Goal: Navigation & Orientation: Find specific page/section

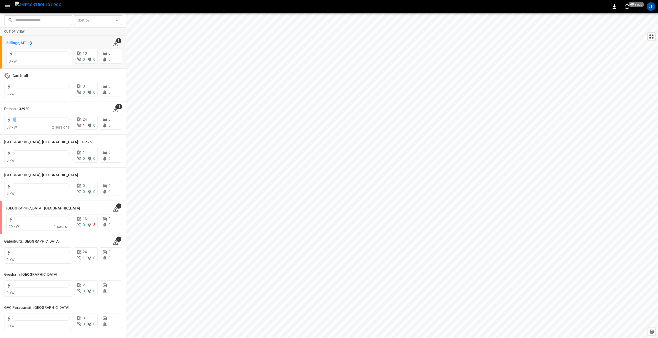
click at [17, 40] on h6 "Billings, MT" at bounding box center [16, 43] width 20 height 6
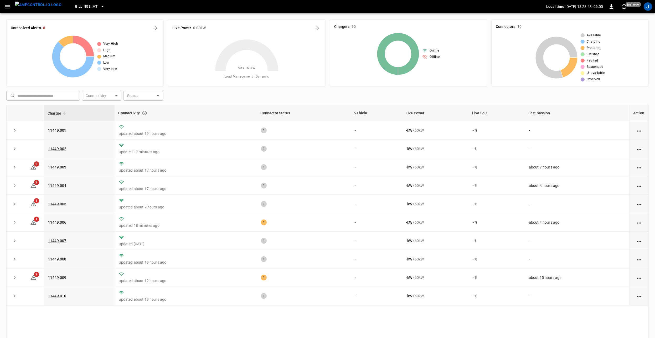
click at [83, 6] on span "Billings, MT" at bounding box center [86, 7] width 22 height 6
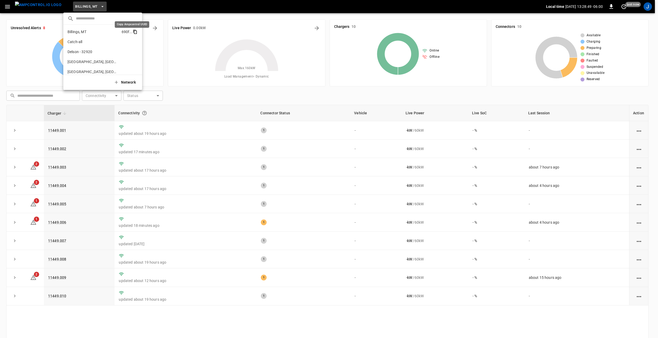
click at [134, 31] on icon "copy" at bounding box center [135, 31] width 3 height 3
click at [89, 39] on p "Galesburg, IL" at bounding box center [94, 39] width 52 height 5
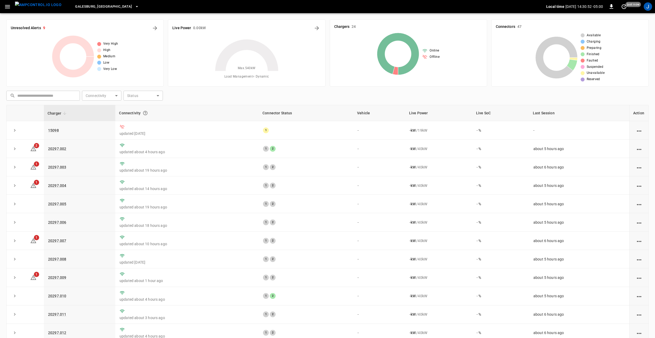
click at [92, 8] on button "Galesburg, IL" at bounding box center [107, 7] width 68 height 10
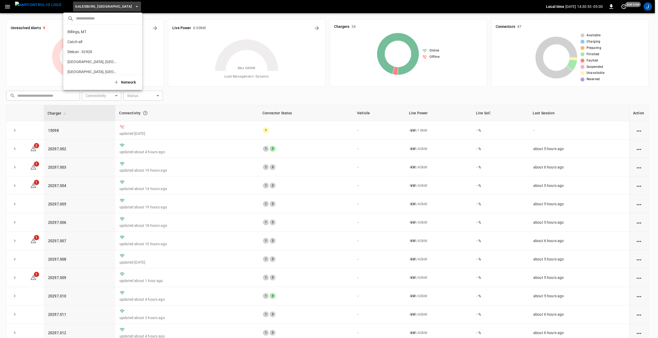
scroll to position [58, 0]
click at [133, 33] on icon "copy" at bounding box center [135, 33] width 5 height 5
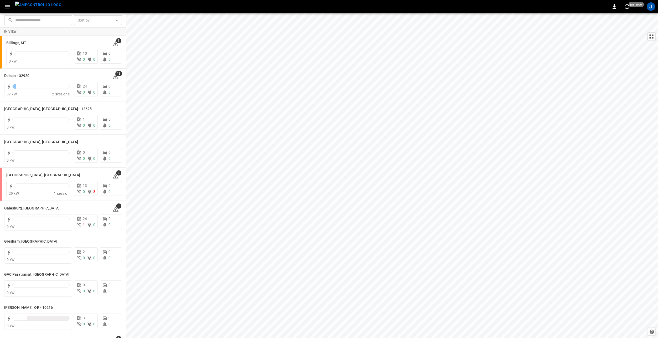
click at [8, 6] on icon "button" at bounding box center [7, 6] width 7 height 7
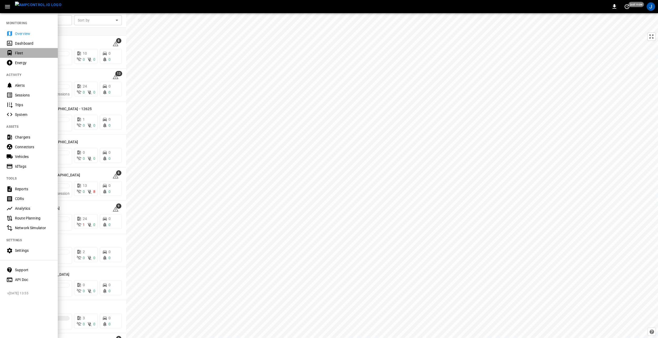
click at [19, 52] on div "Fleet" at bounding box center [33, 52] width 37 height 5
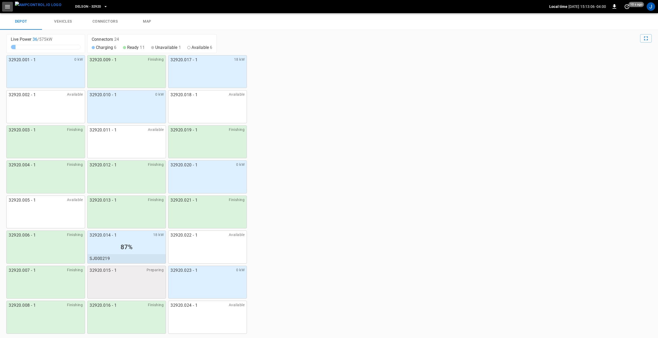
click at [7, 5] on icon "button" at bounding box center [7, 6] width 7 height 7
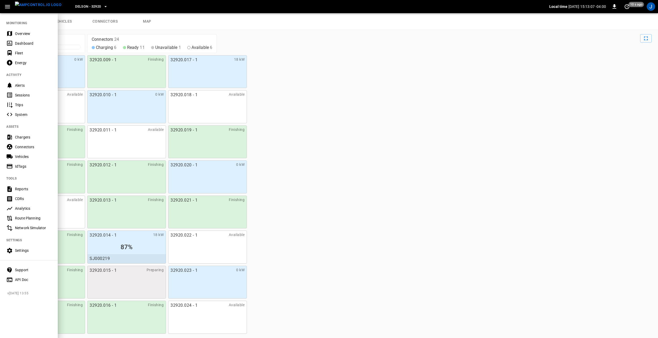
click at [20, 157] on div "Vehicles" at bounding box center [33, 156] width 37 height 5
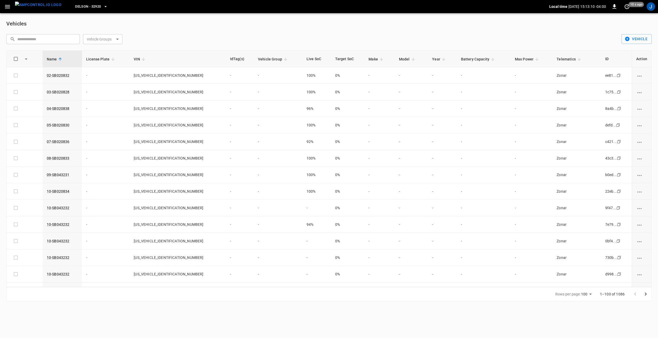
click at [103, 41] on body "Delson - 32920 Local time 2025-08-29 15:13:10 -04:00 0 10 s ago J Vehicles ​ ​ …" at bounding box center [329, 153] width 658 height 307
click at [155, 34] on div at bounding box center [329, 169] width 658 height 338
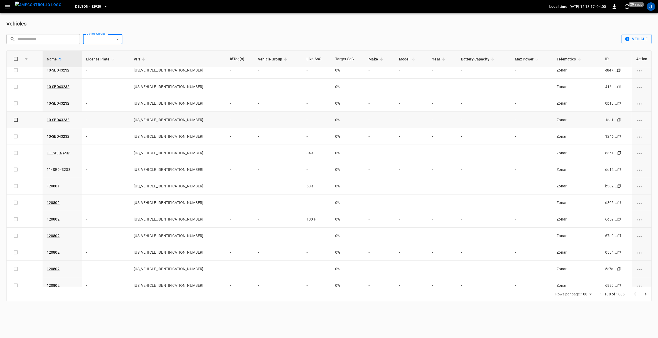
scroll to position [394, 0]
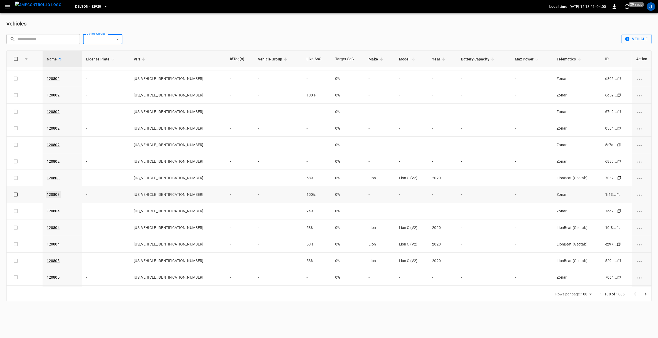
click at [56, 196] on link "120803" at bounding box center [53, 194] width 15 height 6
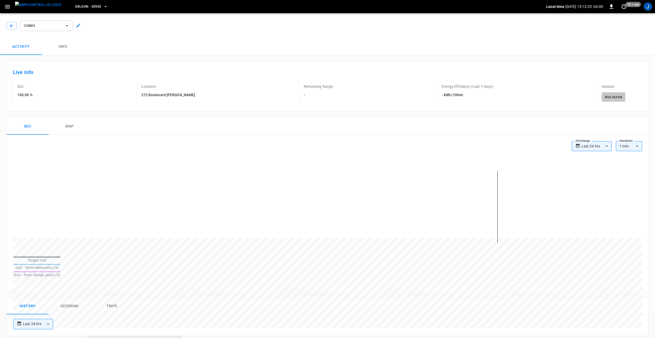
click at [65, 46] on button "Info" at bounding box center [63, 46] width 42 height 17
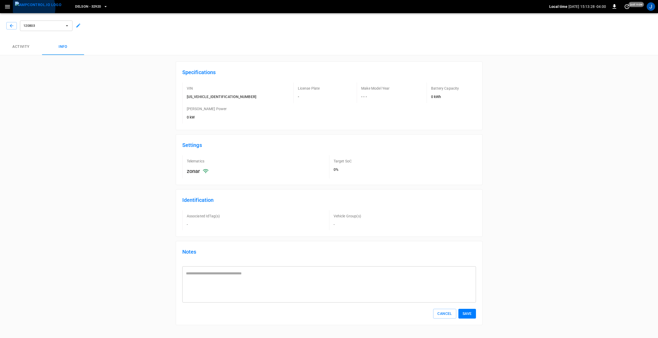
drag, startPoint x: 31, startPoint y: 8, endPoint x: 21, endPoint y: 8, distance: 10.0
click at [32, 8] on img "menu" at bounding box center [38, 5] width 47 height 7
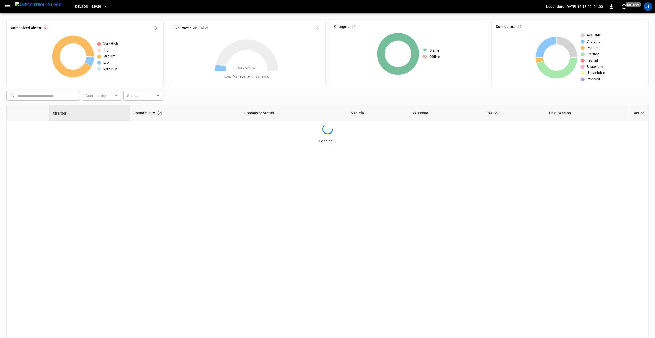
click at [6, 8] on icon "button" at bounding box center [7, 6] width 5 height 3
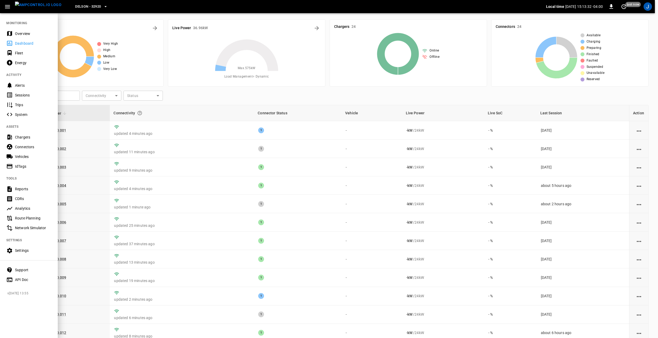
click at [30, 53] on div "Fleet" at bounding box center [33, 52] width 37 height 5
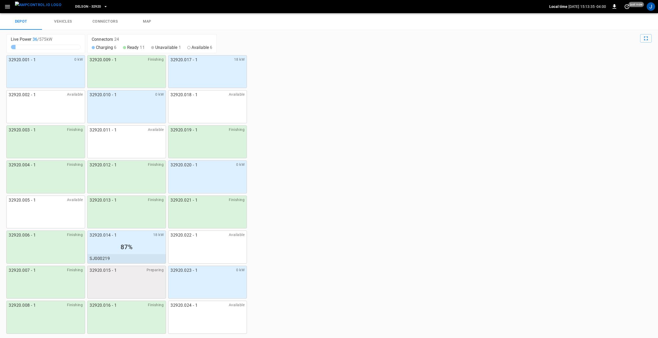
click at [67, 22] on link "vehicles" at bounding box center [63, 21] width 42 height 17
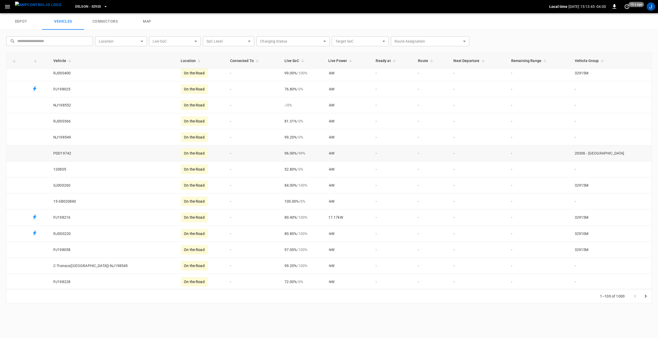
scroll to position [1383, 0]
click at [7, 5] on icon "button" at bounding box center [7, 6] width 5 height 3
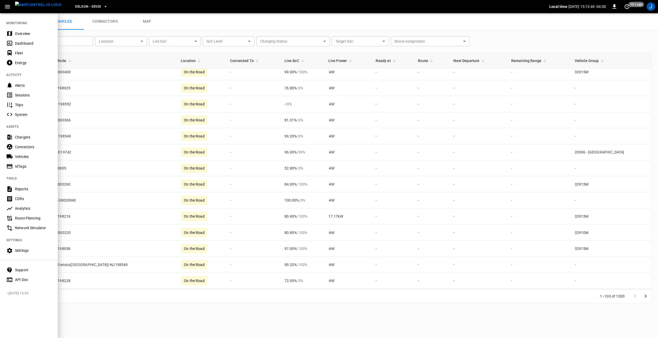
click at [23, 34] on div "Overview" at bounding box center [33, 33] width 37 height 5
